Goal: Transaction & Acquisition: Purchase product/service

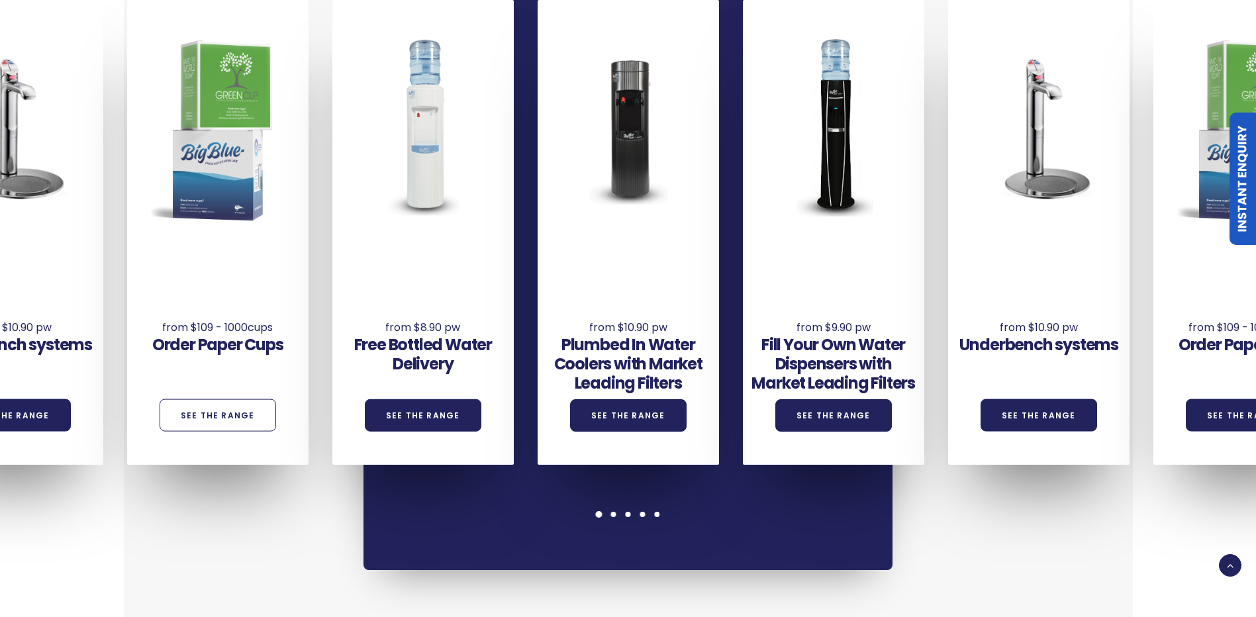
click at [222, 399] on link "See the Range" at bounding box center [218, 415] width 117 height 32
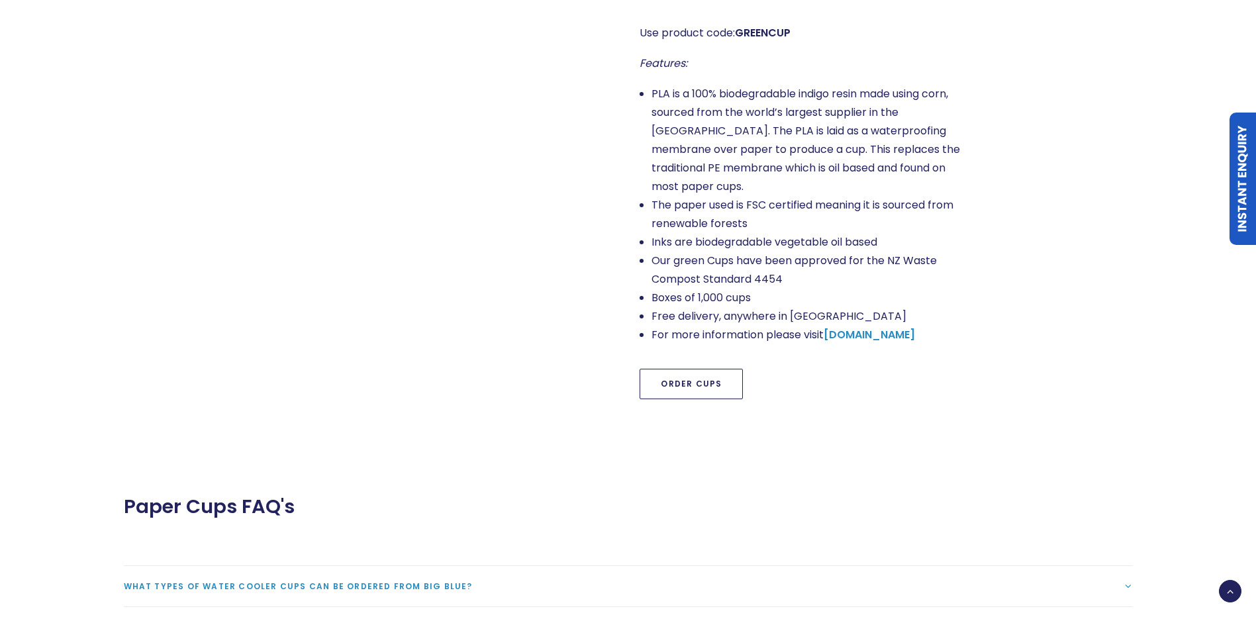
click at [739, 373] on span "Order Cups" at bounding box center [800, 384] width 321 height 32
click at [730, 372] on link "Order Cups" at bounding box center [691, 384] width 103 height 30
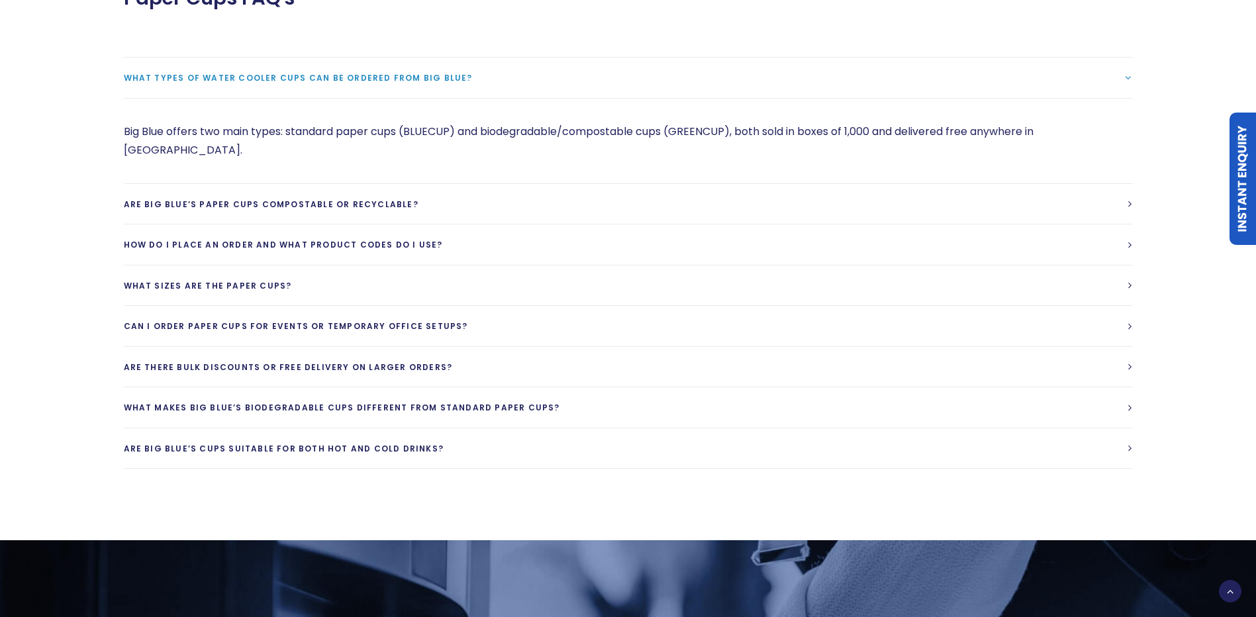
scroll to position [1645, 0]
